Goal: Check status: Check status

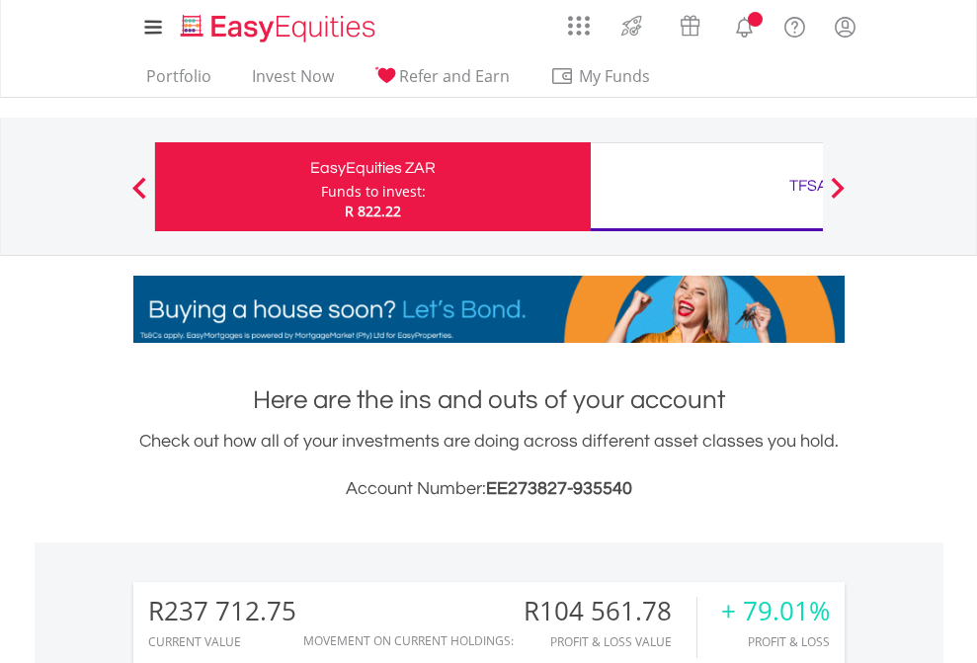
scroll to position [190, 310]
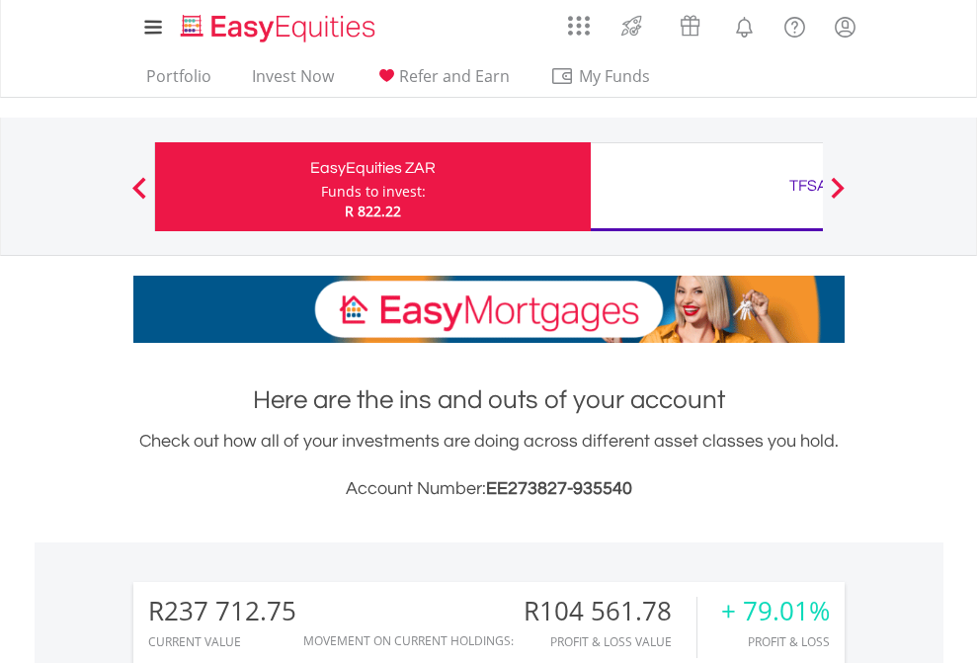
click at [321, 187] on div "Funds to invest:" at bounding box center [373, 192] width 105 height 20
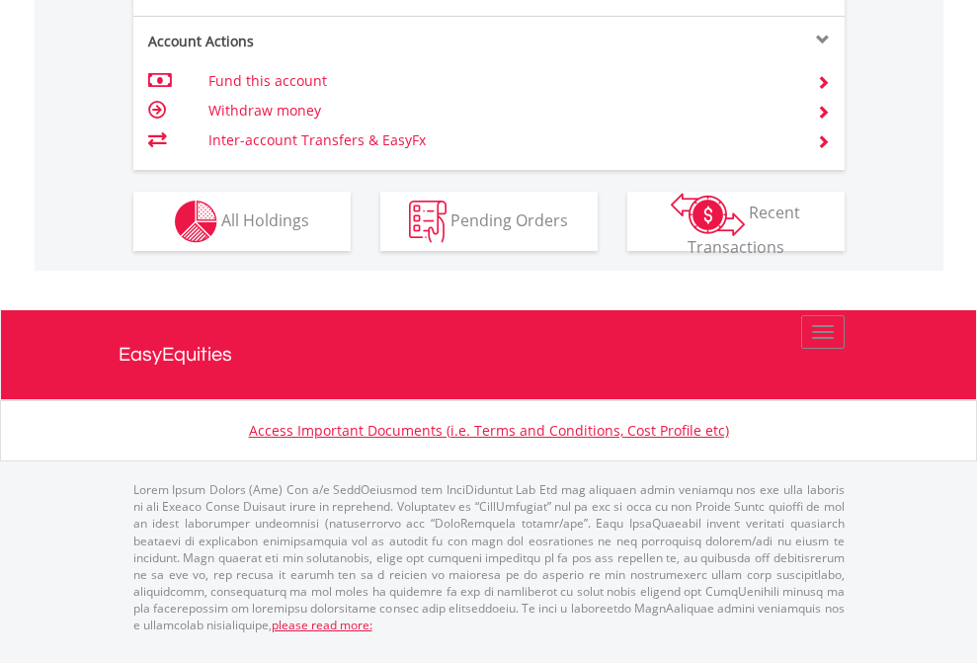
scroll to position [2011, 0]
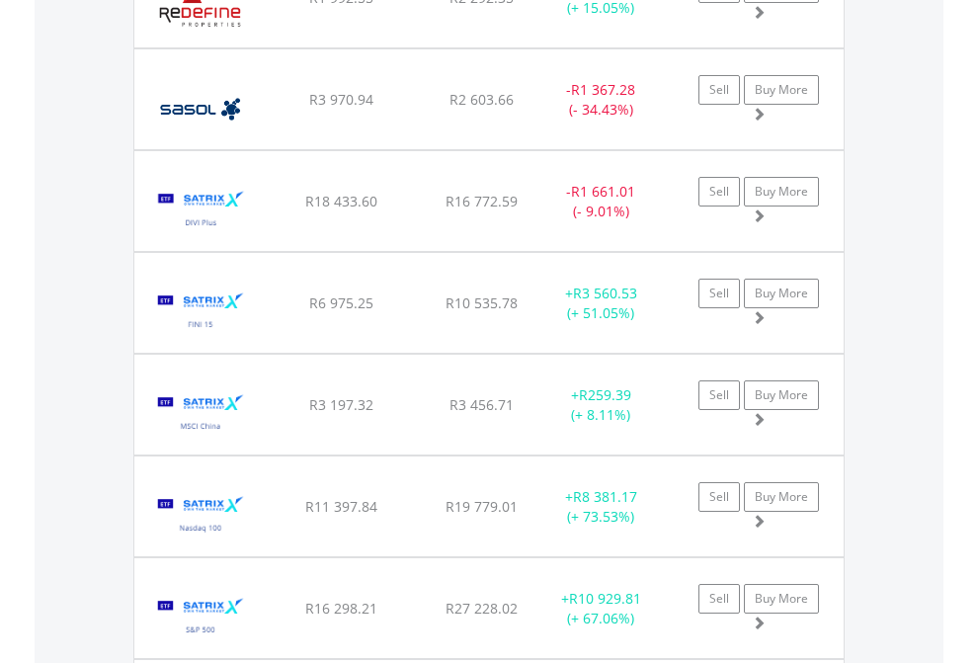
scroll to position [190, 310]
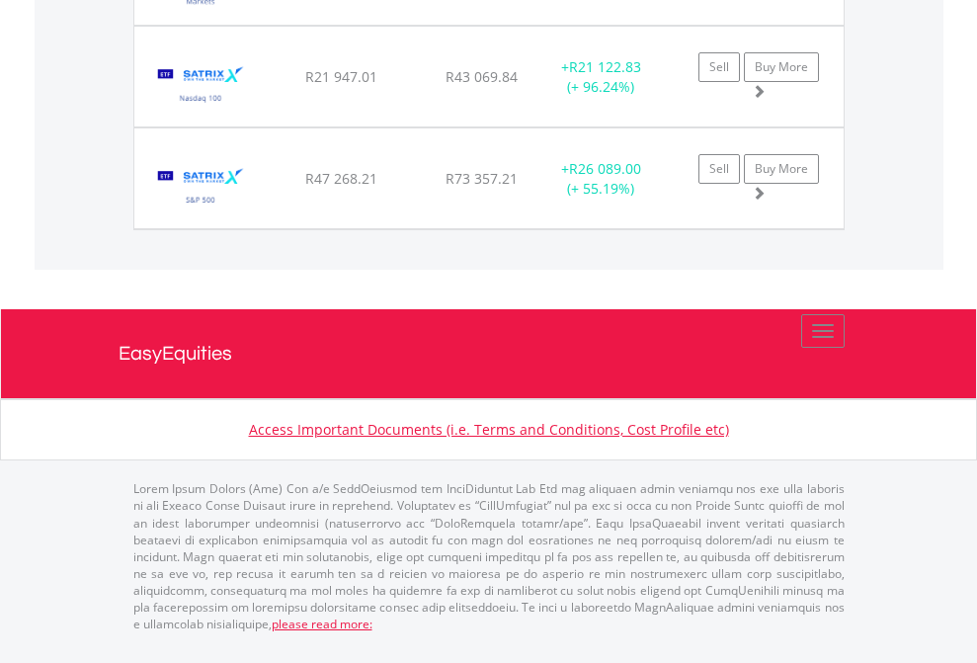
scroll to position [190, 310]
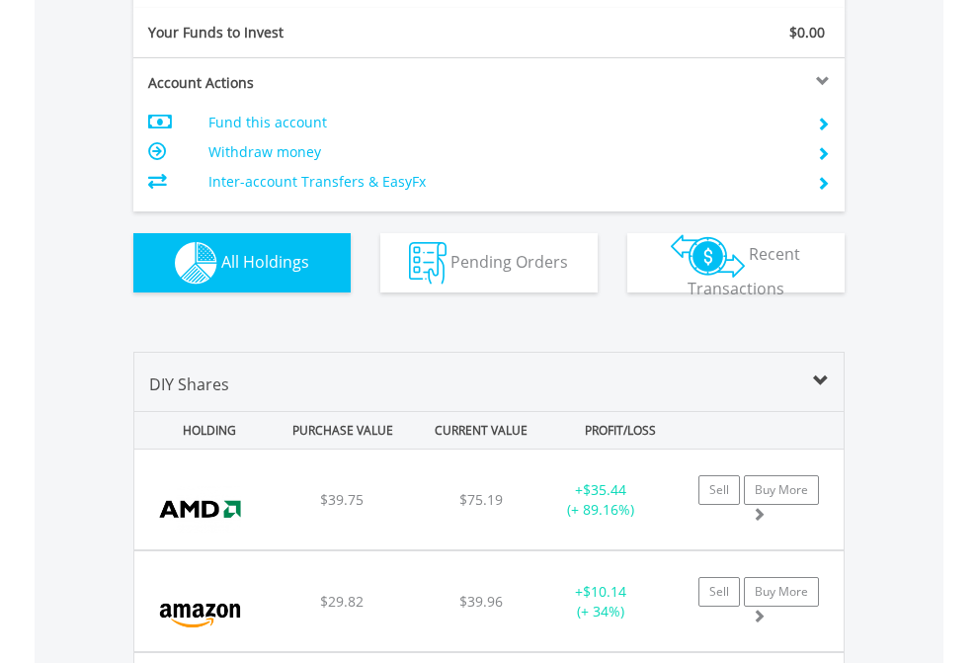
scroll to position [2196, 0]
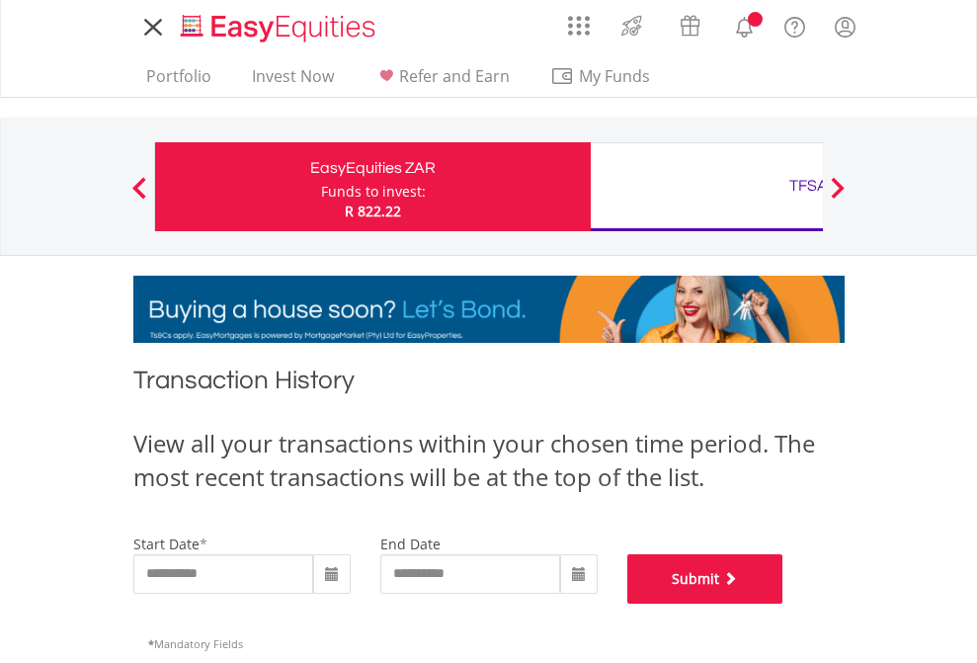
click at [783, 603] on button "Submit" at bounding box center [705, 578] width 156 height 49
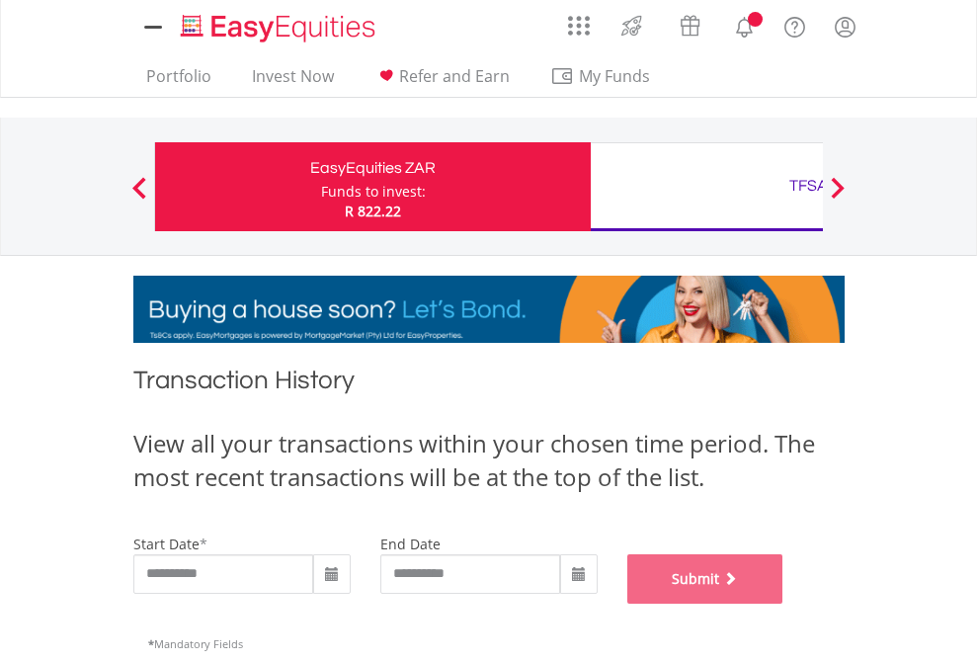
scroll to position [801, 0]
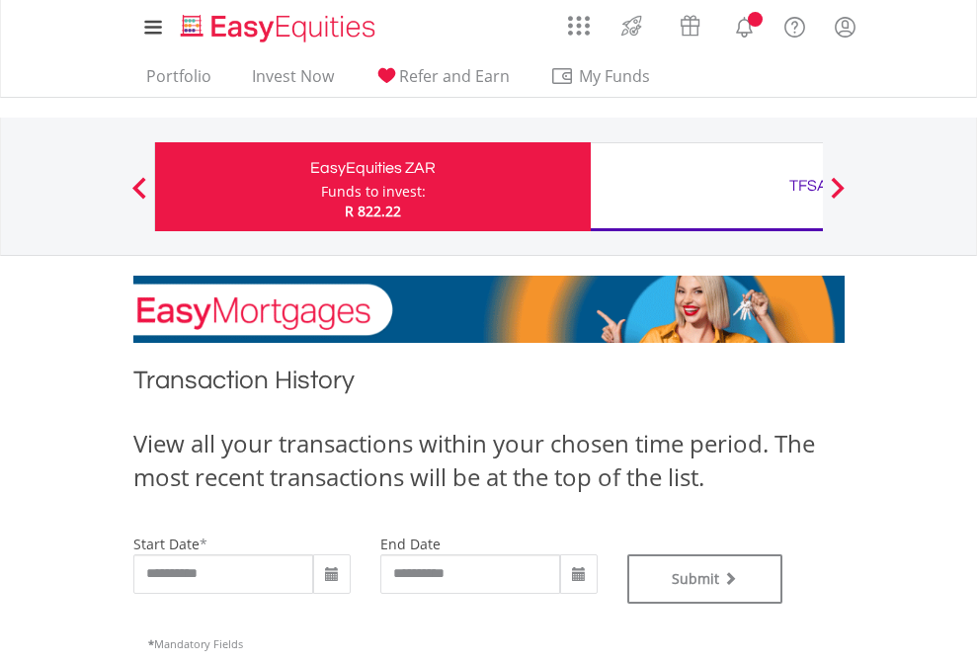
click at [706, 187] on div "TFSA" at bounding box center [808, 186] width 412 height 28
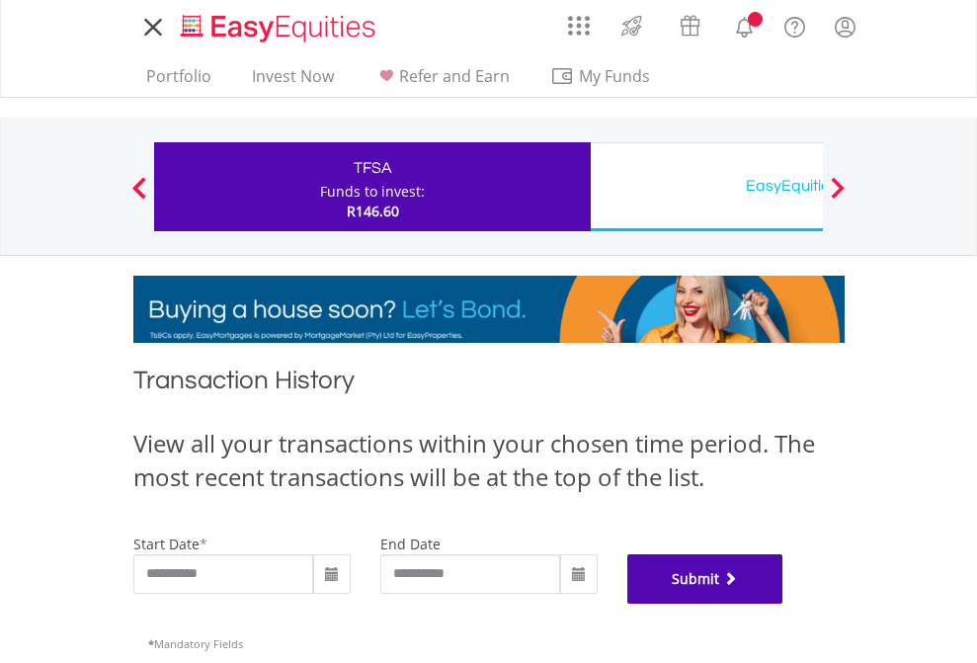
click at [783, 603] on button "Submit" at bounding box center [705, 578] width 156 height 49
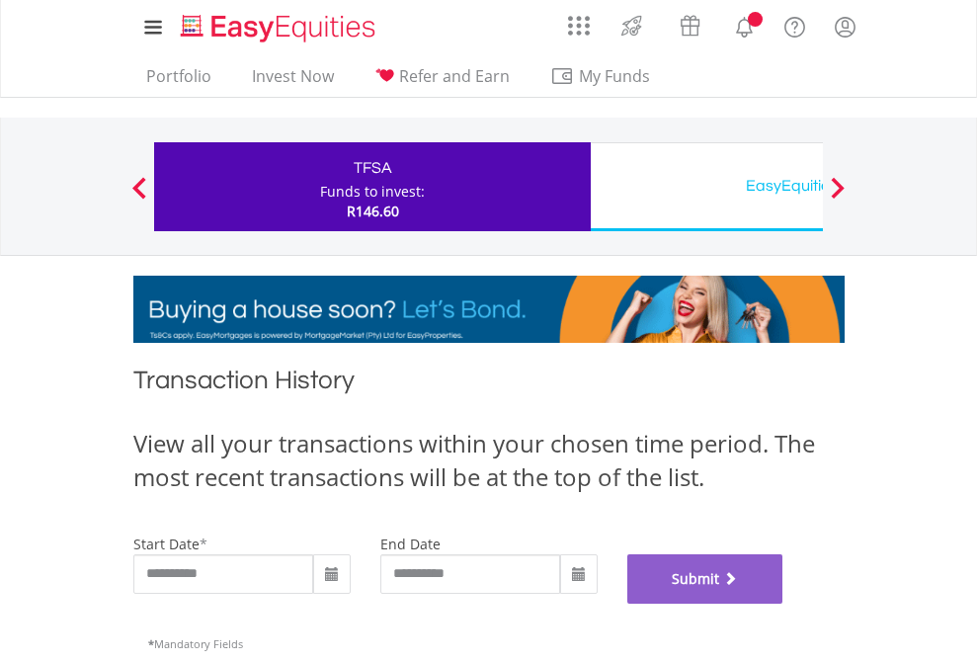
scroll to position [801, 0]
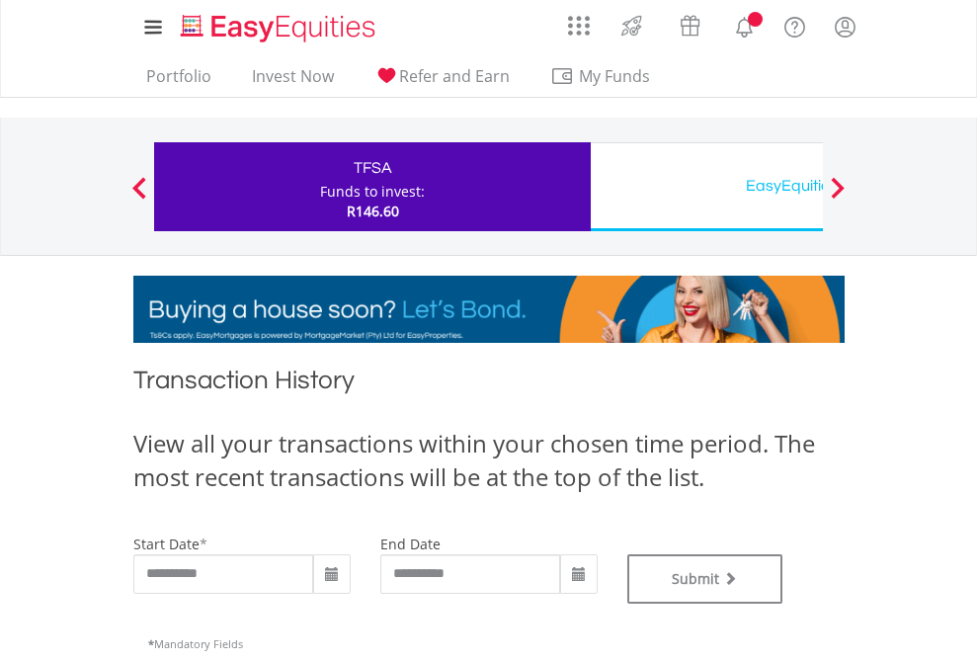
click at [706, 187] on div "EasyEquities USD" at bounding box center [808, 186] width 412 height 28
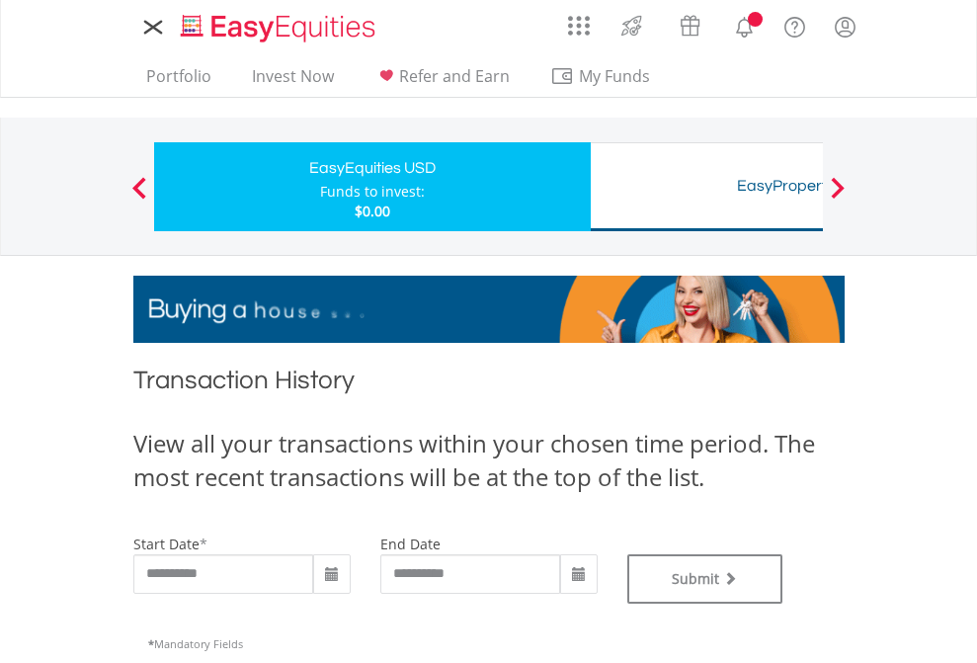
type input "**********"
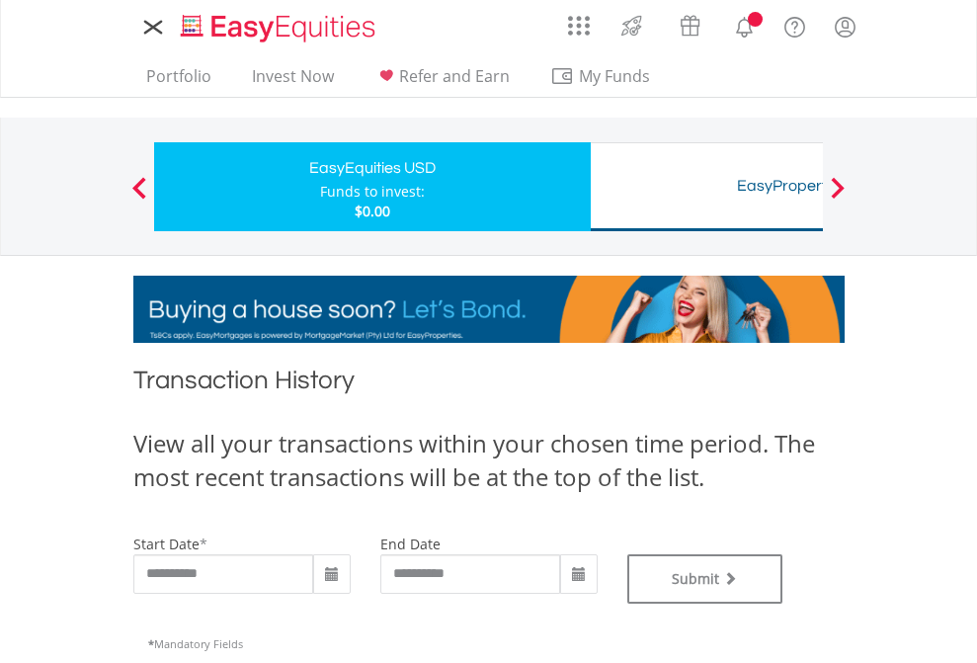
type input "**********"
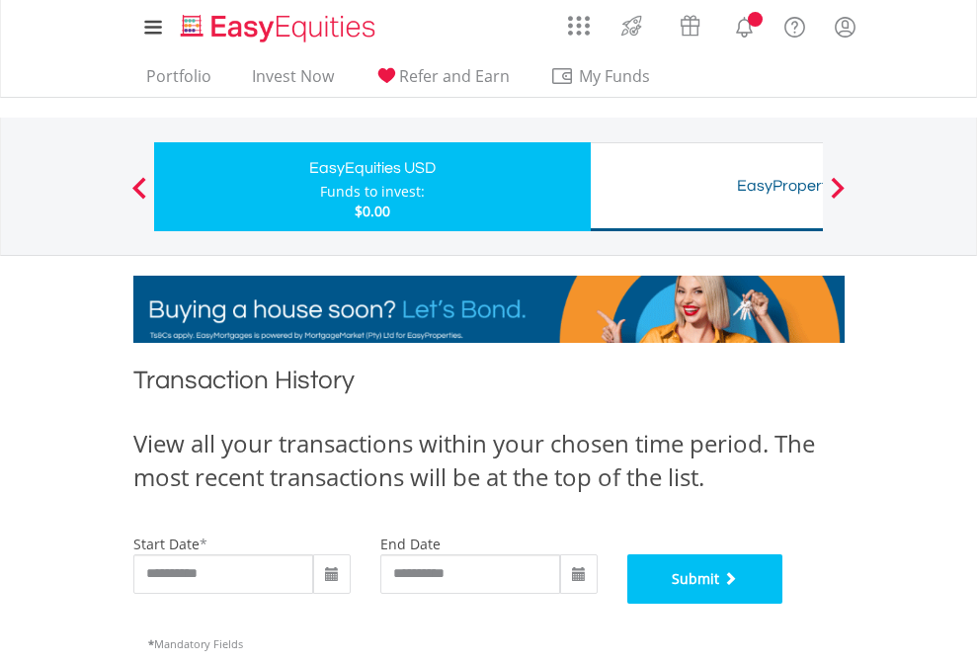
click at [783, 603] on button "Submit" at bounding box center [705, 578] width 156 height 49
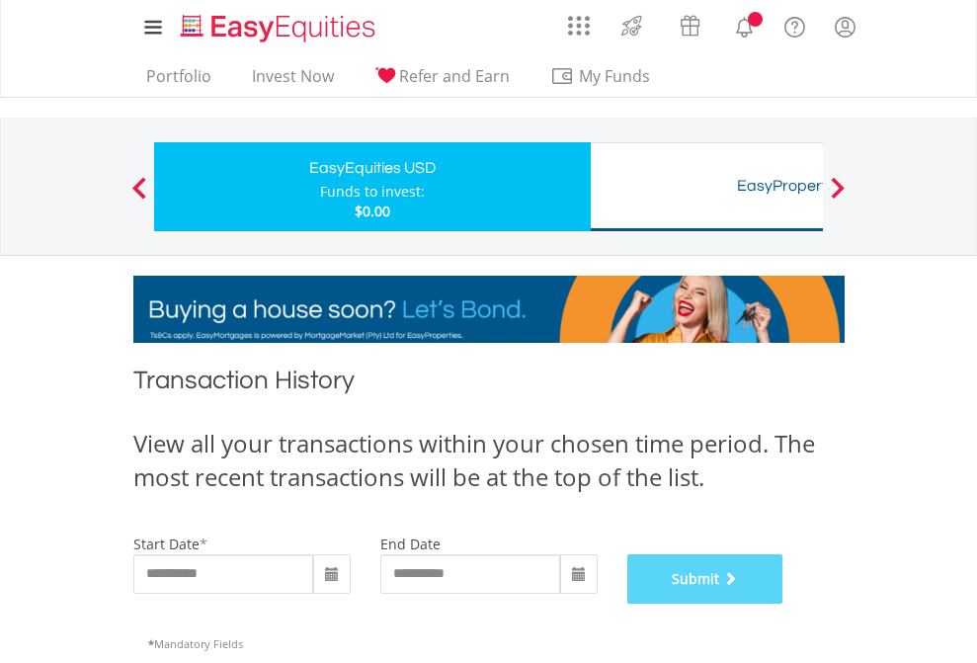
scroll to position [801, 0]
